Goal: Information Seeking & Learning: Learn about a topic

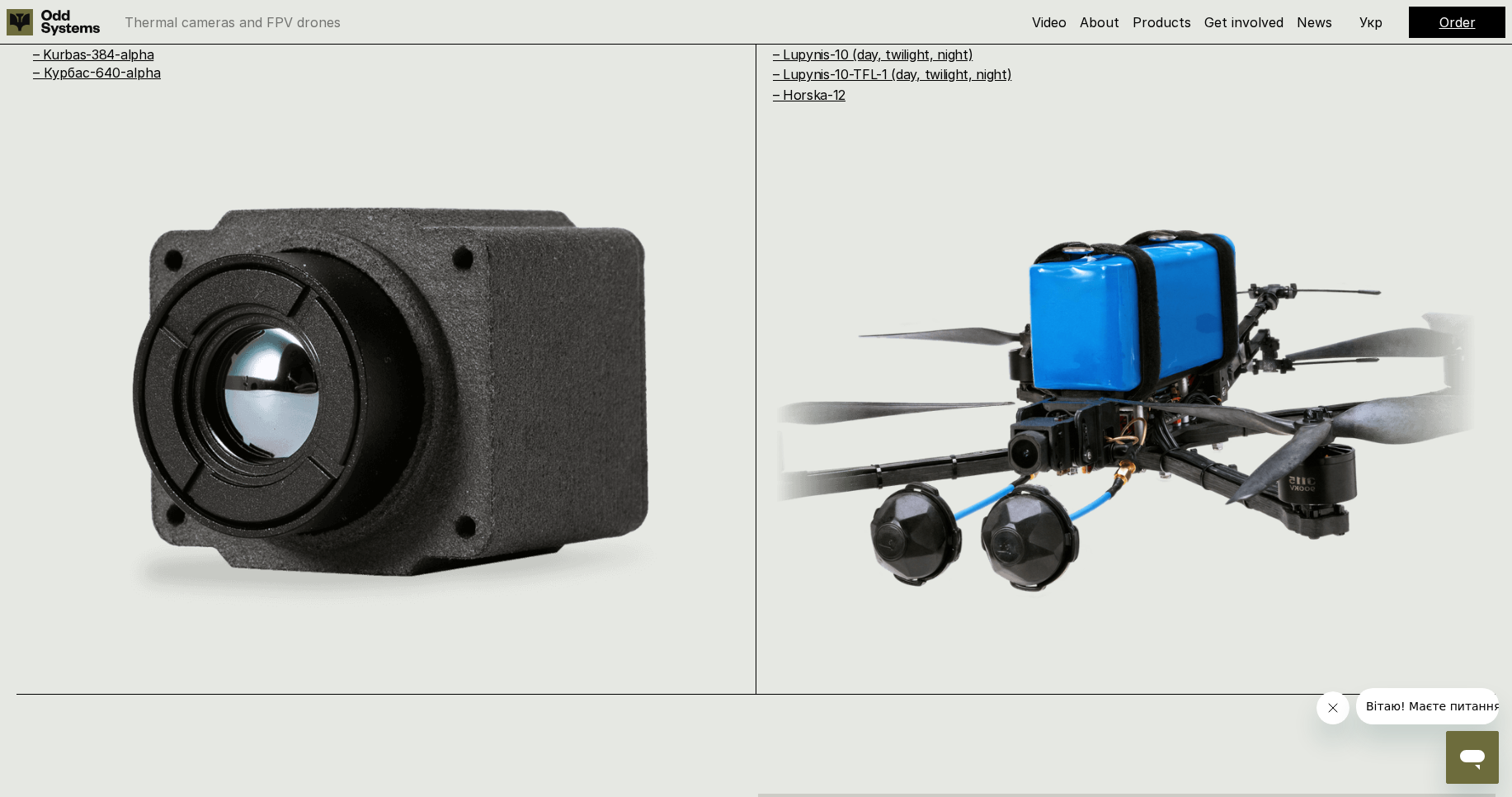
scroll to position [1583, 0]
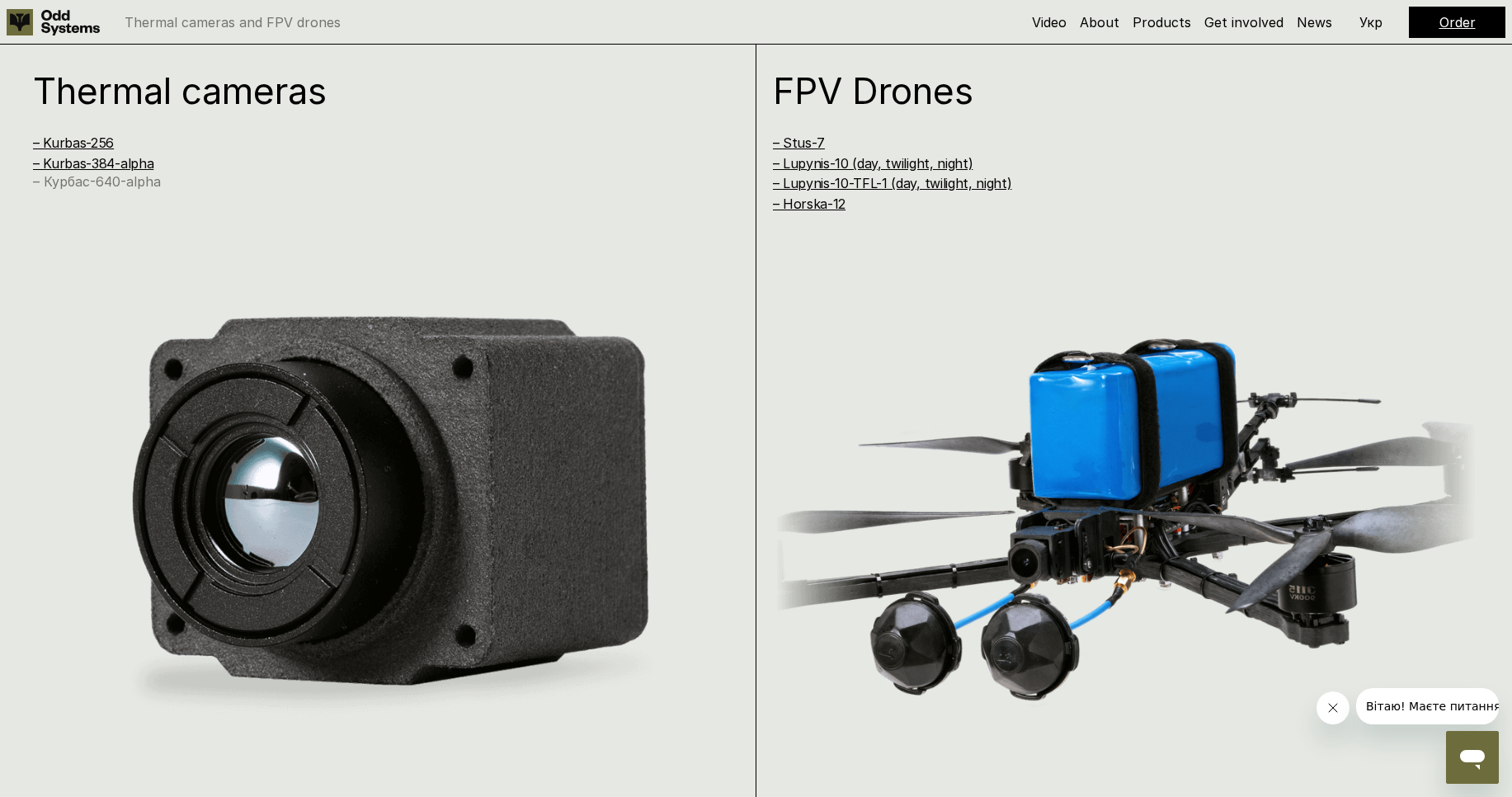
click at [124, 182] on link "– Курбас-640-alpha" at bounding box center [97, 181] width 128 height 17
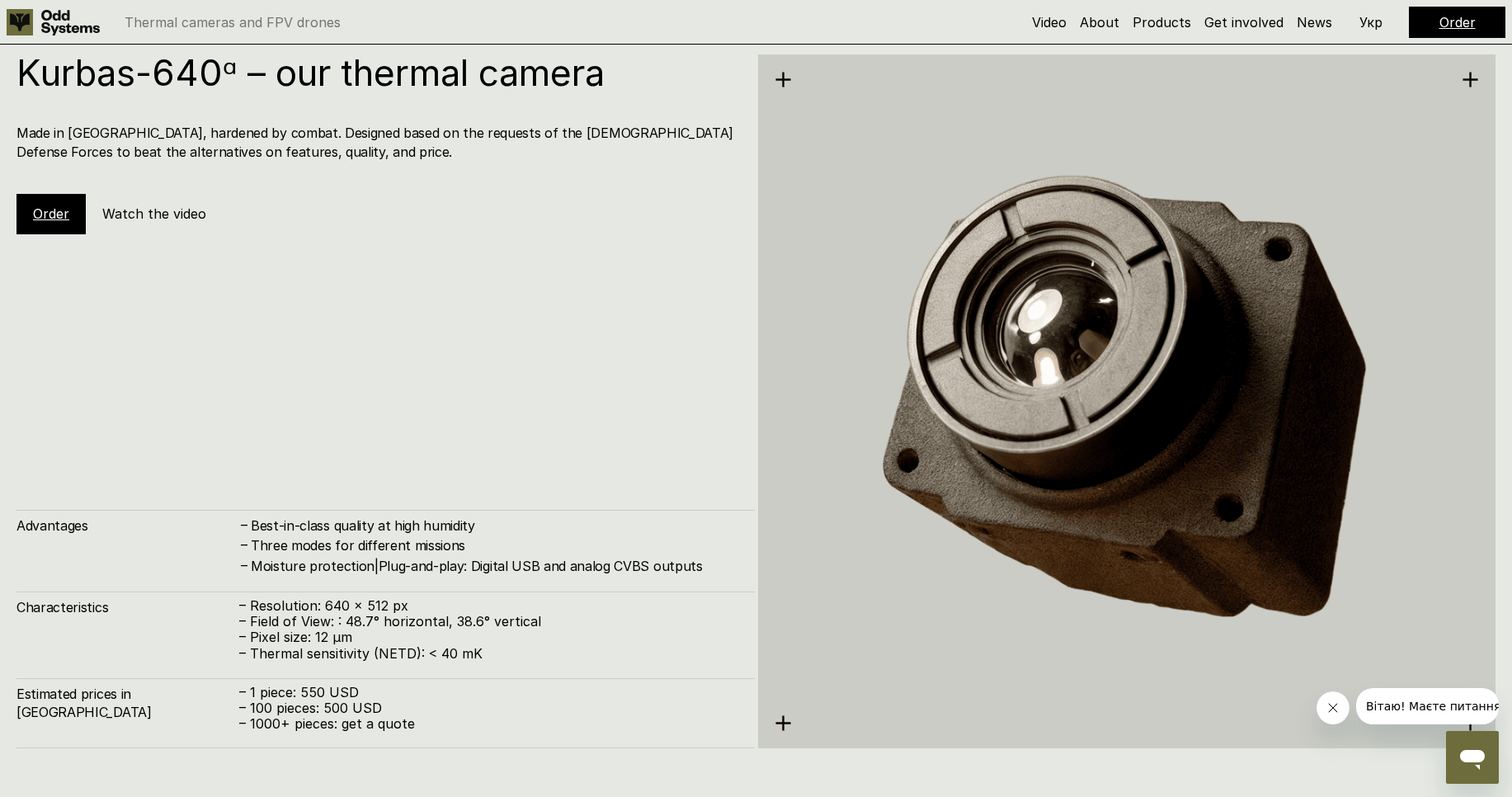
scroll to position [3979, 0]
drag, startPoint x: 271, startPoint y: 633, endPoint x: 348, endPoint y: 641, distance: 77.4
click at [348, 641] on p "– Pixel size: 12 µm" at bounding box center [489, 636] width 499 height 16
click at [360, 640] on p "– Pixel size: 12 µm" at bounding box center [489, 636] width 499 height 16
drag, startPoint x: 373, startPoint y: 631, endPoint x: 489, endPoint y: 622, distance: 116.3
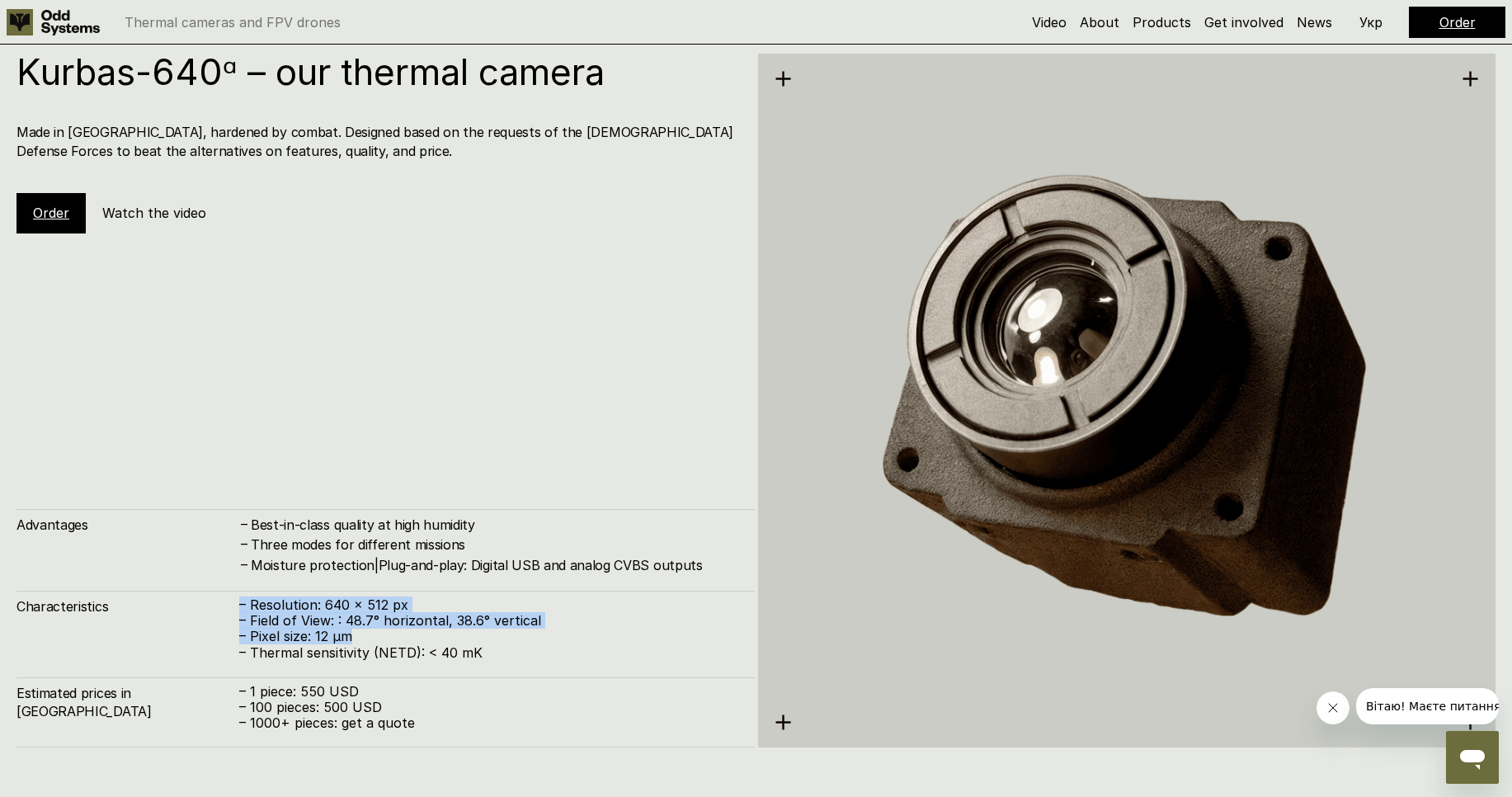
click at [273, 595] on div "Characteristics – Resolution: 640 x 512 px – Field of View: : 48.7° horizontal,…" at bounding box center [386, 625] width 738 height 70
click at [515, 627] on p "– Field of View: : 48.7° horizontal, 38.6° vertical" at bounding box center [489, 620] width 499 height 16
click at [607, 642] on p "– Pixel size: 12 µm" at bounding box center [489, 636] width 499 height 16
drag, startPoint x: 480, startPoint y: 648, endPoint x: 422, endPoint y: 652, distance: 58.1
click at [422, 652] on p "– Thermal sensitivity (NETD): < 40 mK" at bounding box center [489, 653] width 499 height 16
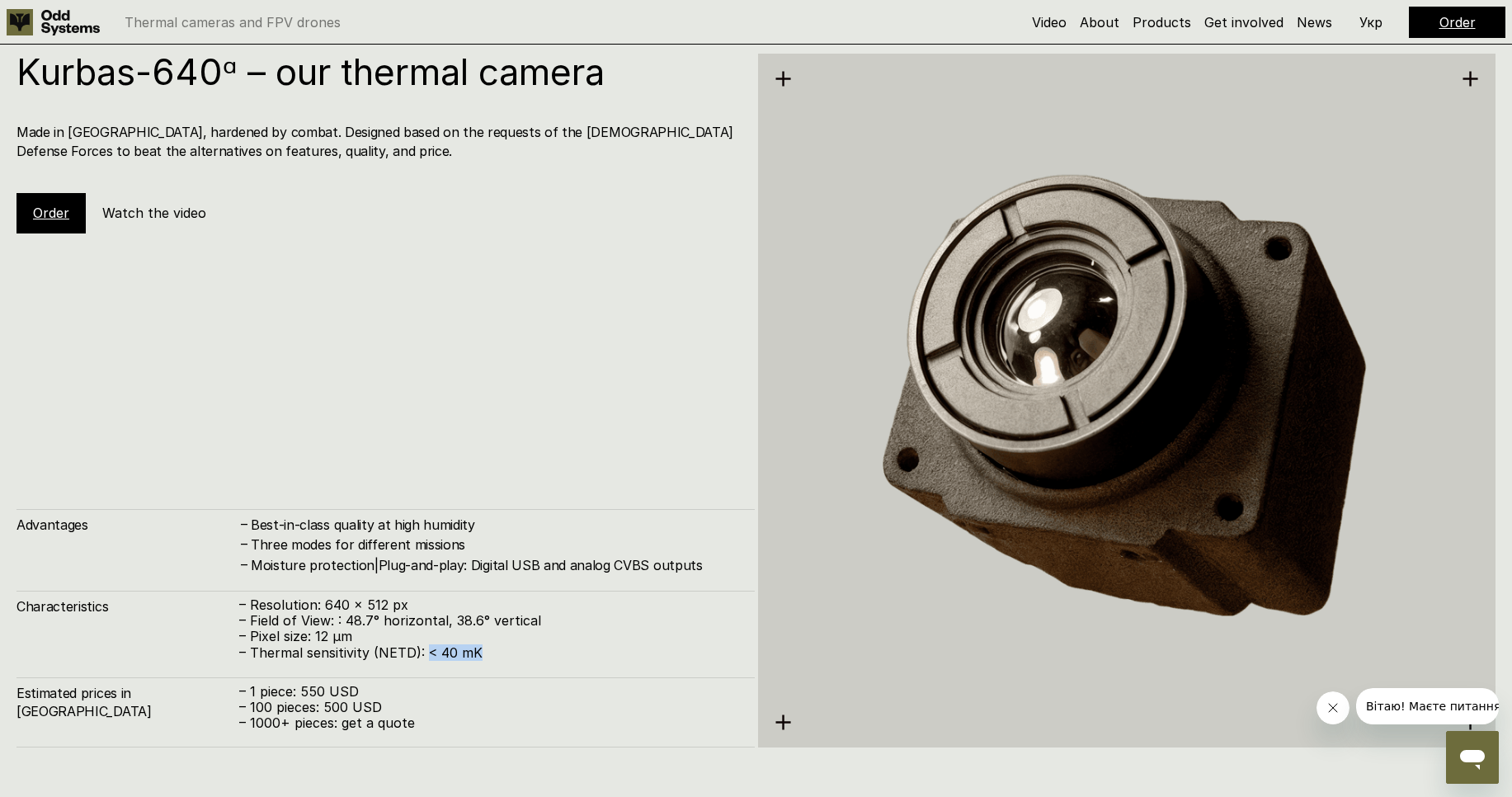
click at [520, 651] on p "– Thermal sensitivity (NETD): < 40 mK" at bounding box center [489, 653] width 499 height 16
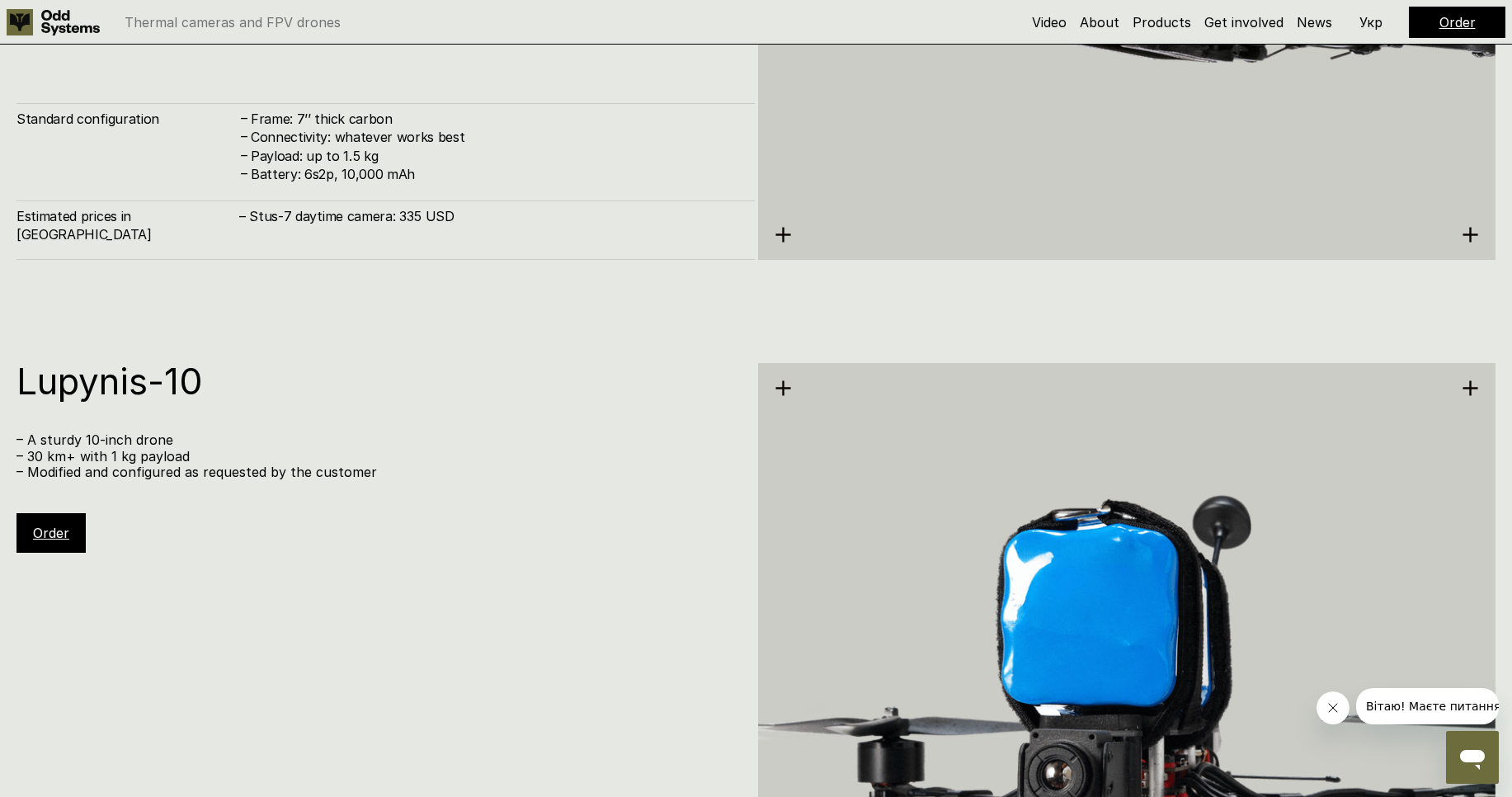
scroll to position [5265, 0]
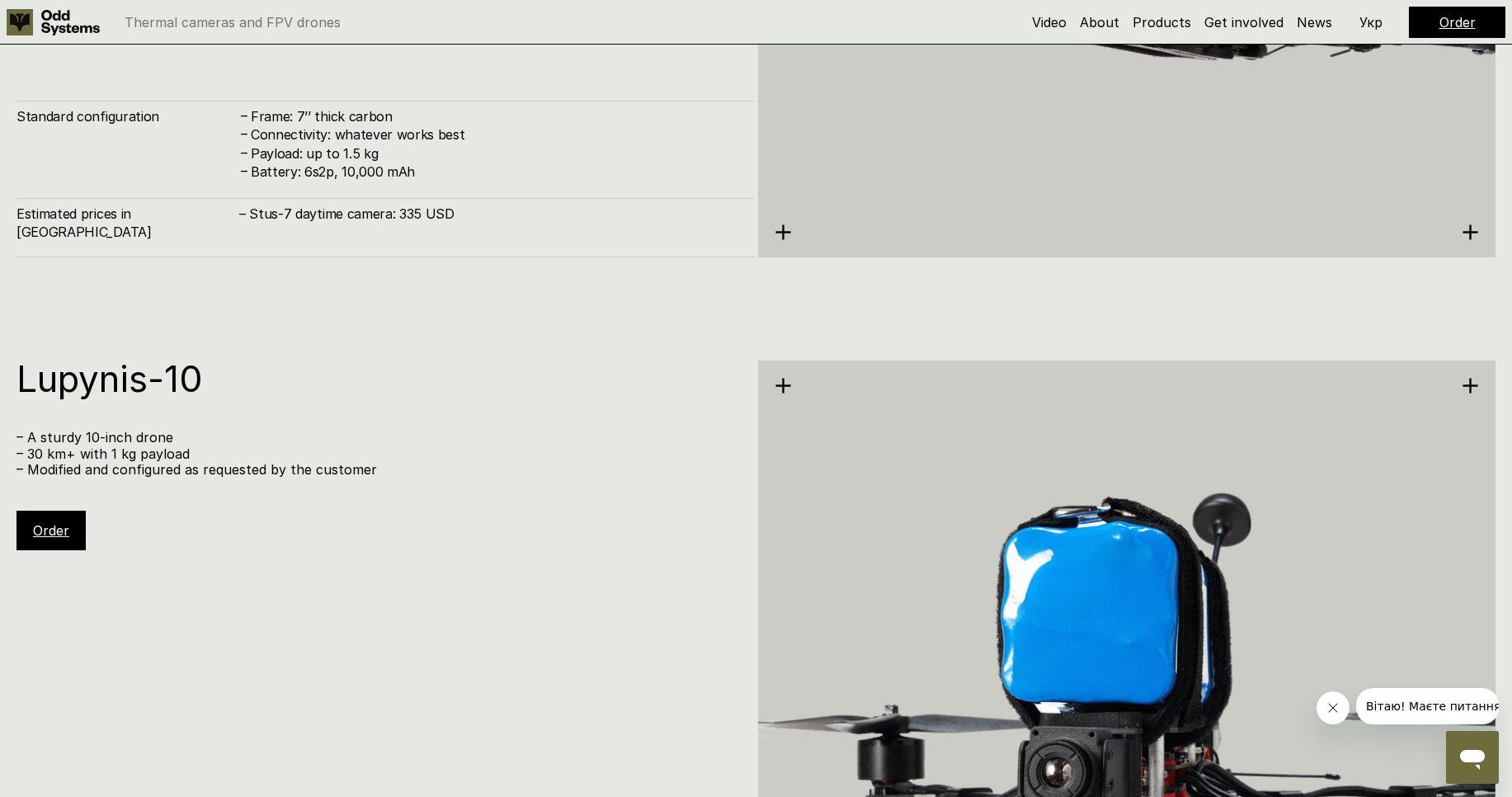
click at [438, 509] on div "Lupynis-10 – A sturdy 10-inch drone – 30 km+ with 1 kg payload – Modified and c…" at bounding box center [386, 455] width 738 height 189
drag, startPoint x: 390, startPoint y: 472, endPoint x: -17, endPoint y: 440, distance: 408.3
click at [450, 459] on p "– 30 km+ with 1 kg payload" at bounding box center [377, 454] width 721 height 16
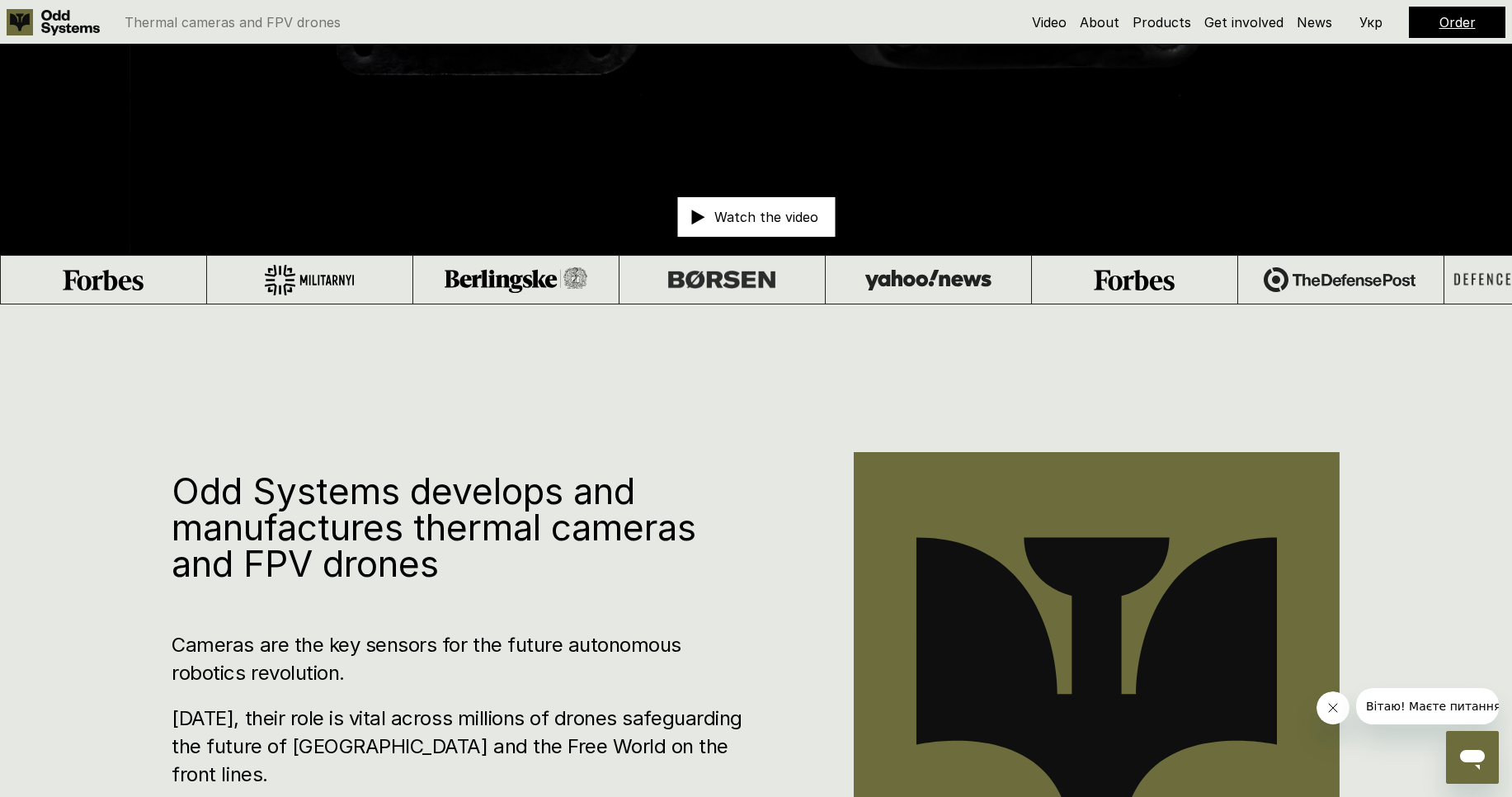
scroll to position [0, 0]
